Goal: Find specific page/section: Find specific page/section

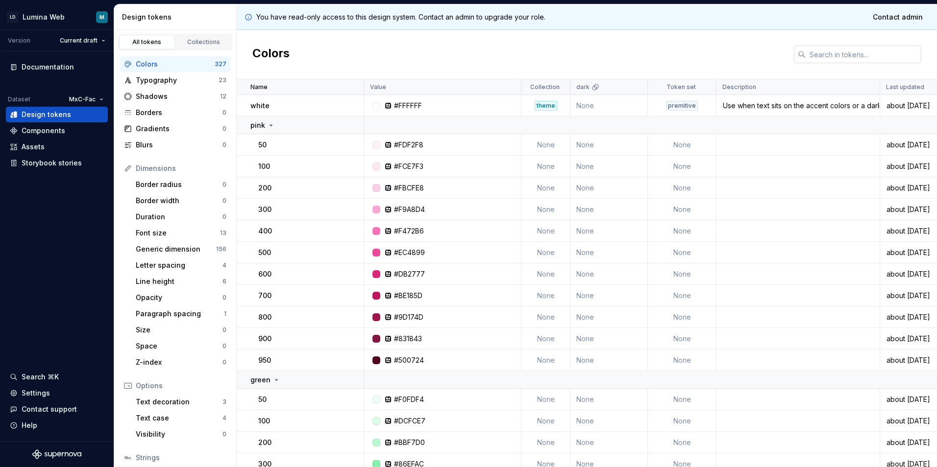
click at [812, 52] on input "text" at bounding box center [863, 55] width 116 height 18
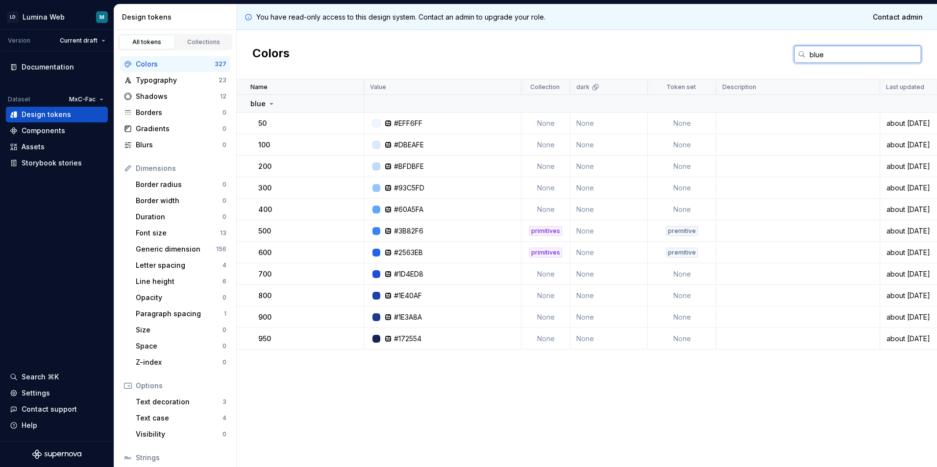
drag, startPoint x: 833, startPoint y: 57, endPoint x: 781, endPoint y: 54, distance: 52.0
click at [781, 54] on div "Colors blue" at bounding box center [587, 54] width 700 height 49
type input "green"
